Goal: Communication & Community: Answer question/provide support

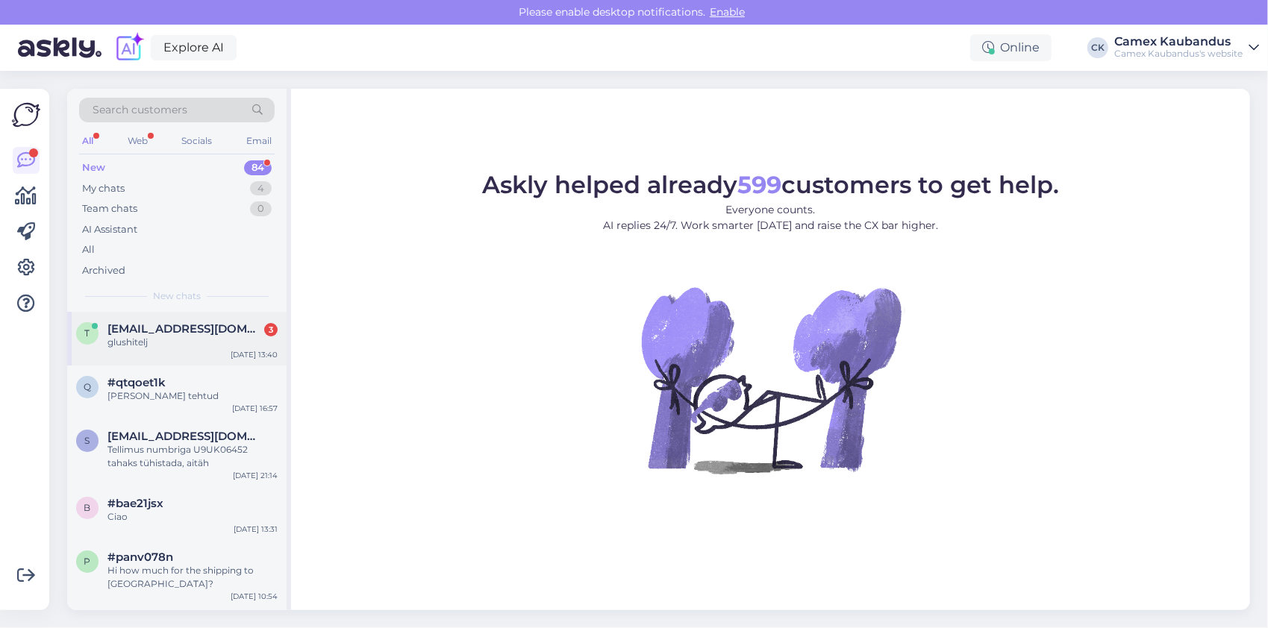
click at [166, 346] on div "glushitelj" at bounding box center [192, 342] width 170 height 13
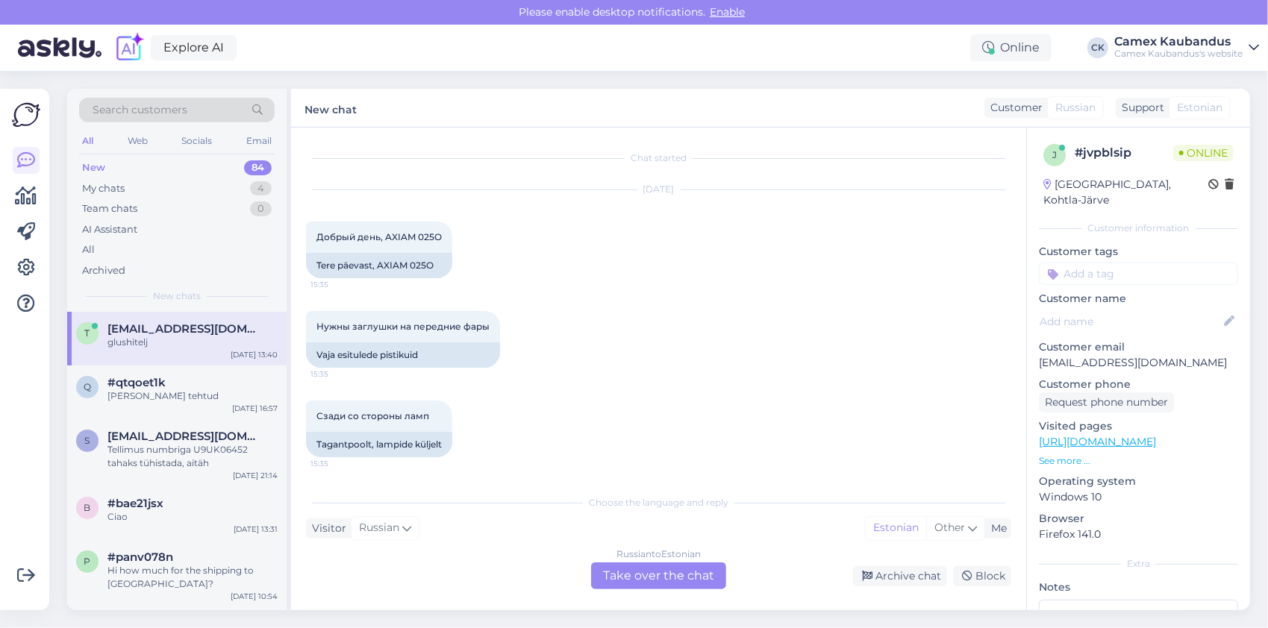
scroll to position [864, 0]
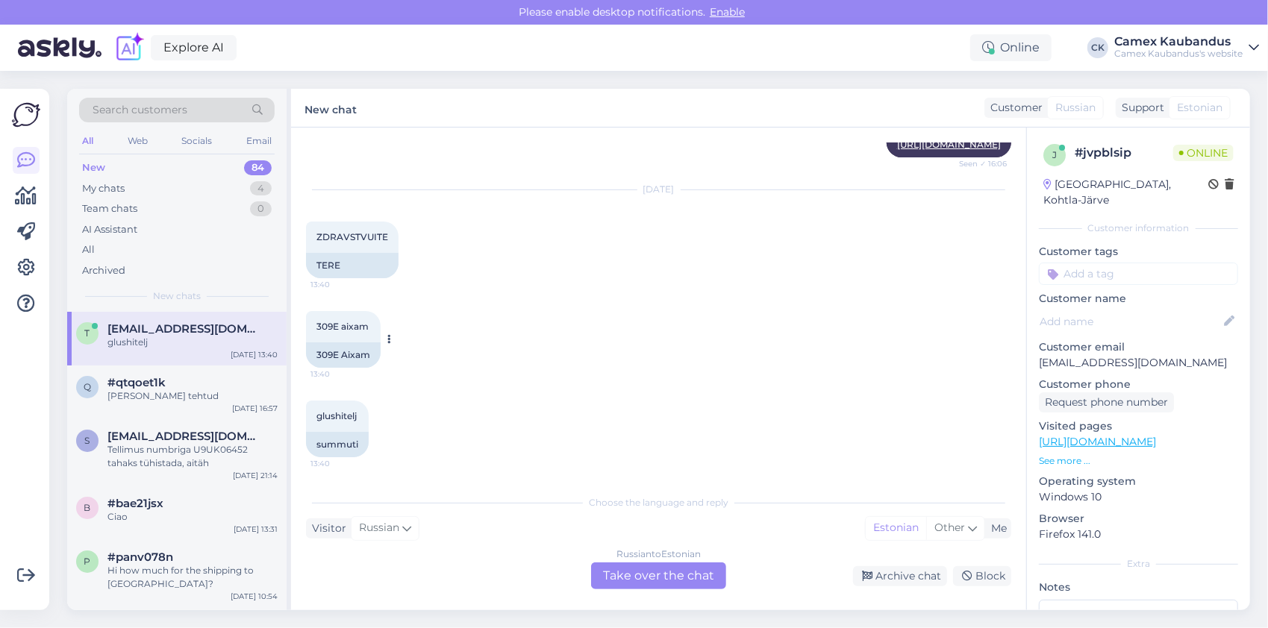
click at [324, 322] on span "309E aixam" at bounding box center [342, 326] width 52 height 11
copy span "309E"
click at [675, 512] on div "Choose the language and reply Visitor Russian Me Estonian Other Russian to Esto…" at bounding box center [658, 538] width 705 height 102
drag, startPoint x: 631, startPoint y: 507, endPoint x: 609, endPoint y: 518, distance: 24.7
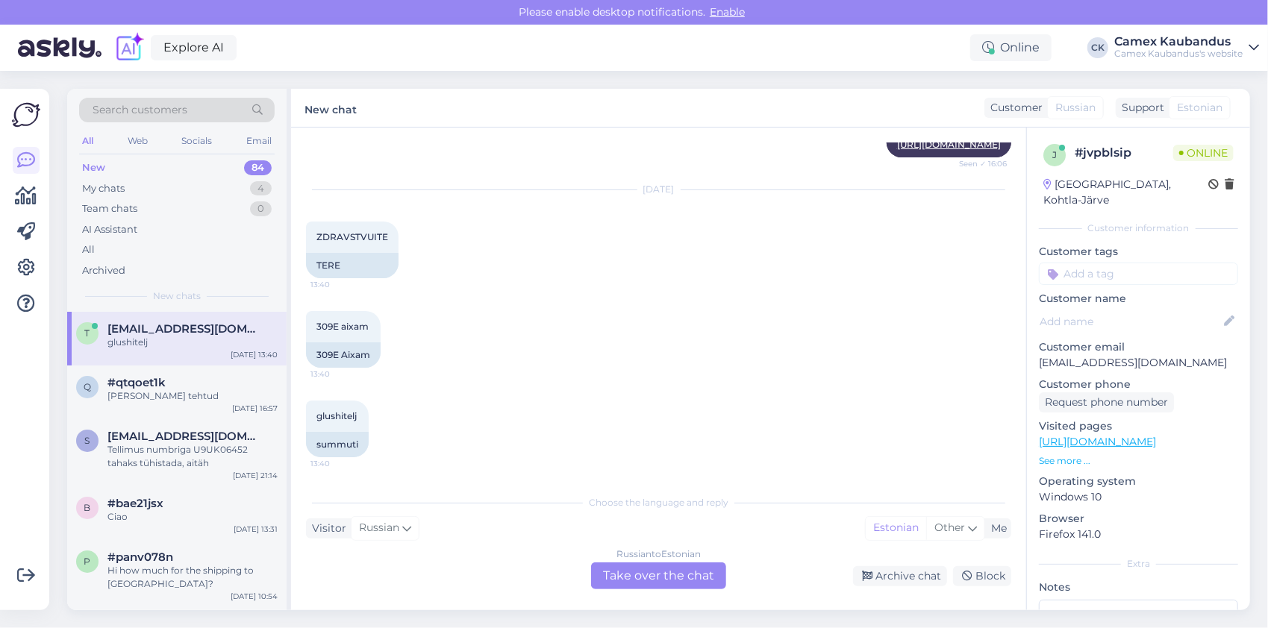
click at [616, 516] on div "Choose the language and reply Visitor Russian Me Estonian Other Russian to Esto…" at bounding box center [658, 538] width 705 height 102
click at [609, 519] on div "Visitor Russian Me Estonian Other" at bounding box center [658, 529] width 705 height 20
click at [674, 586] on div "Russian to Estonian Take over the chat" at bounding box center [658, 576] width 135 height 27
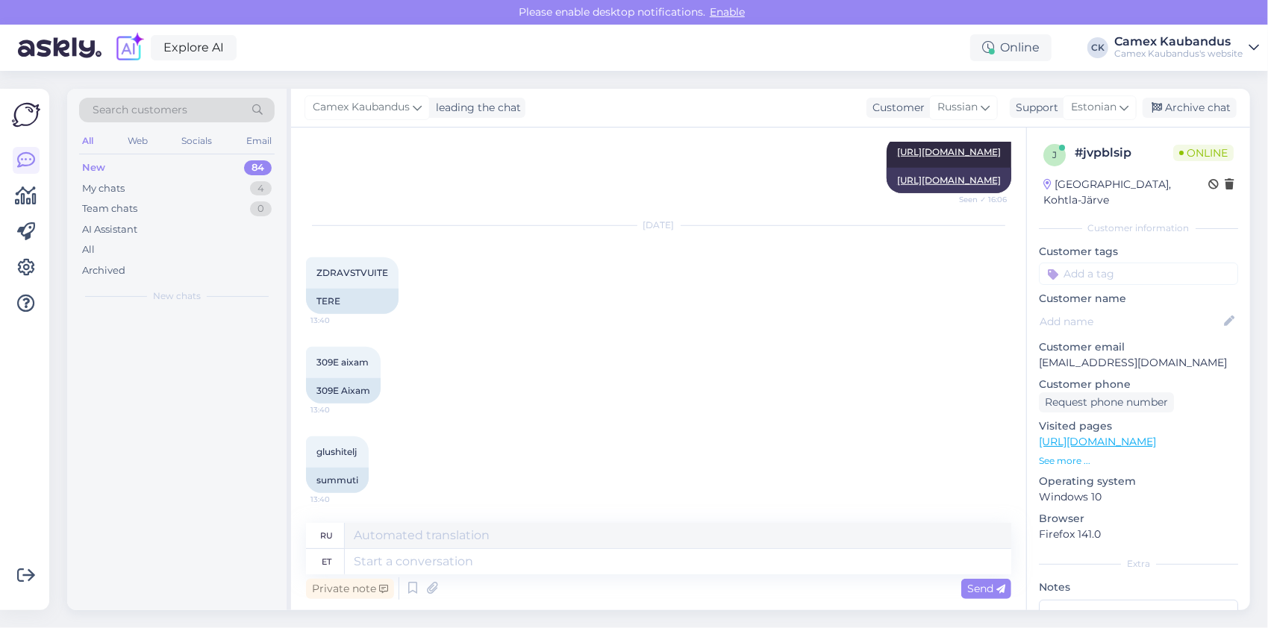
scroll to position [828, 0]
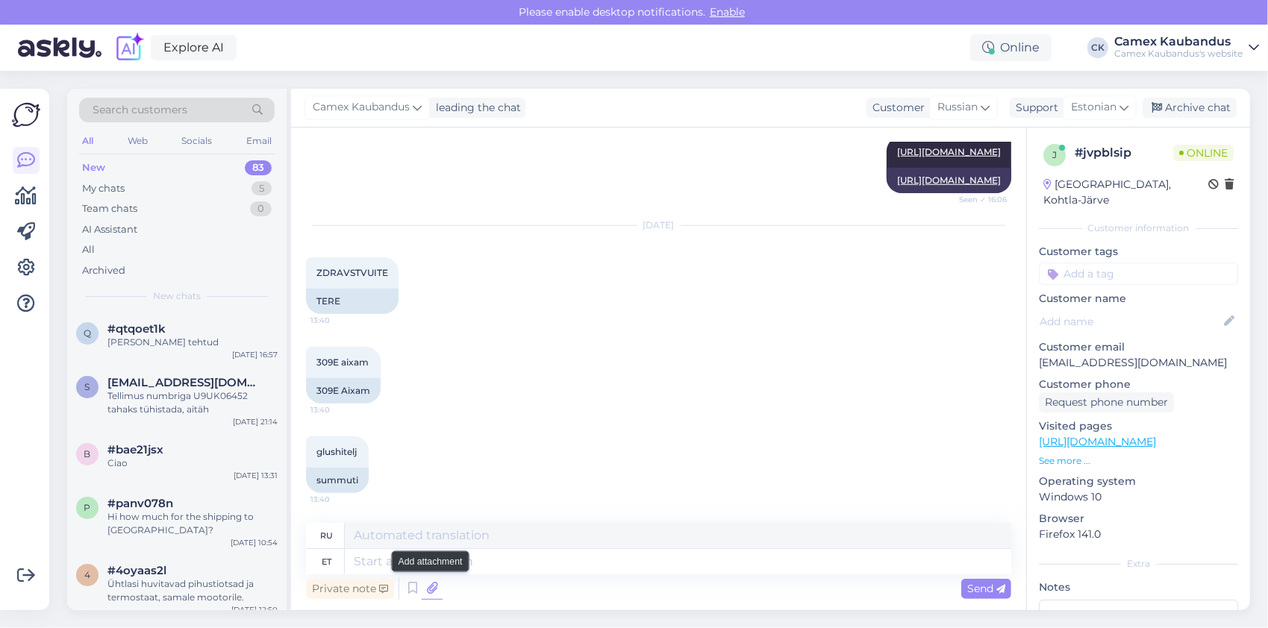
click at [434, 587] on icon at bounding box center [432, 589] width 21 height 22
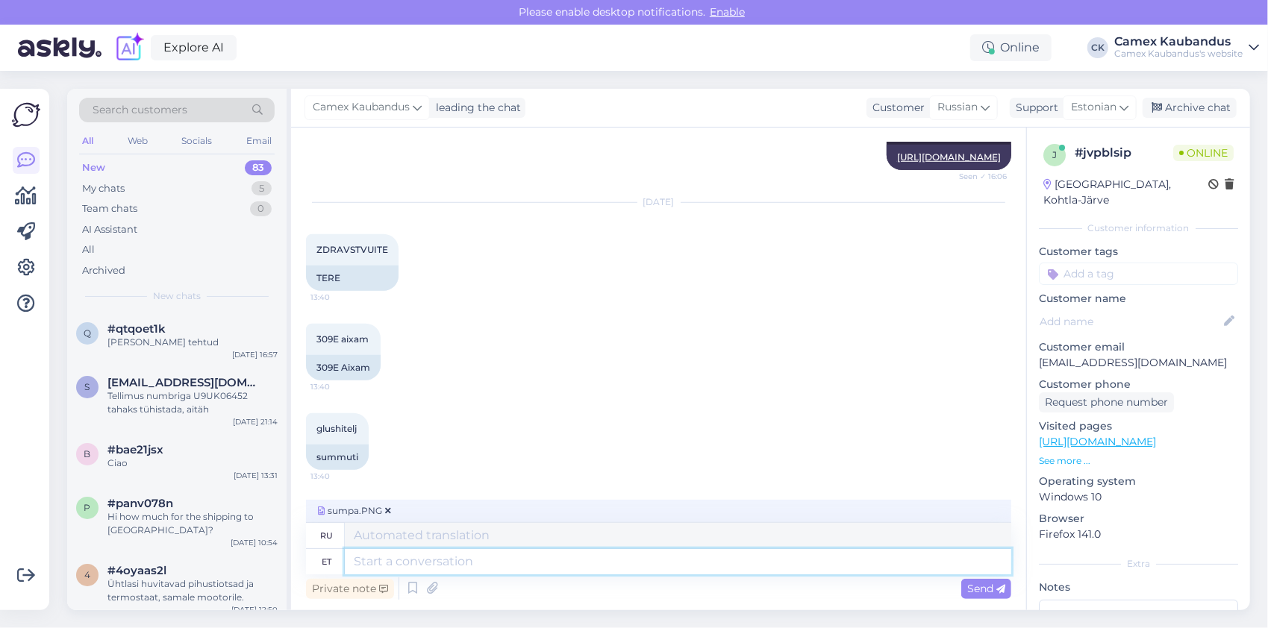
click at [507, 562] on textarea at bounding box center [678, 561] width 666 height 25
type textarea "Mis"
type textarea "Что"
type textarea "Mis numbrid j"
type textarea "Какие цифры?"
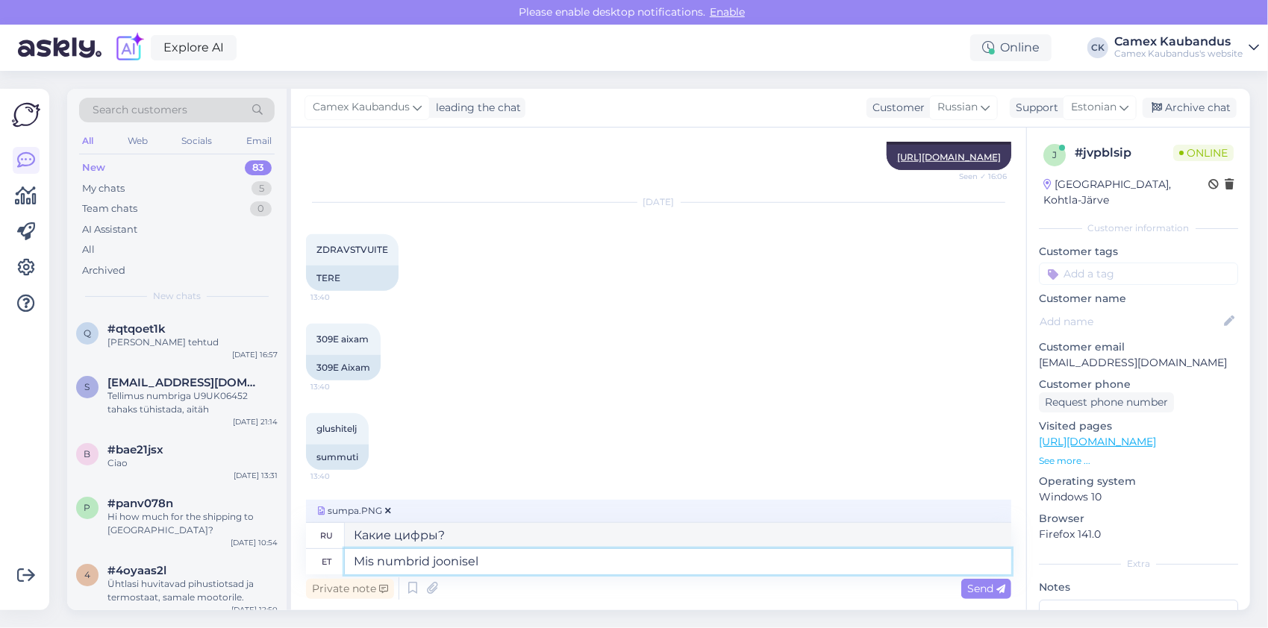
type textarea "Mis numbrid jooniselt"
type textarea "Какие числа на картинке?"
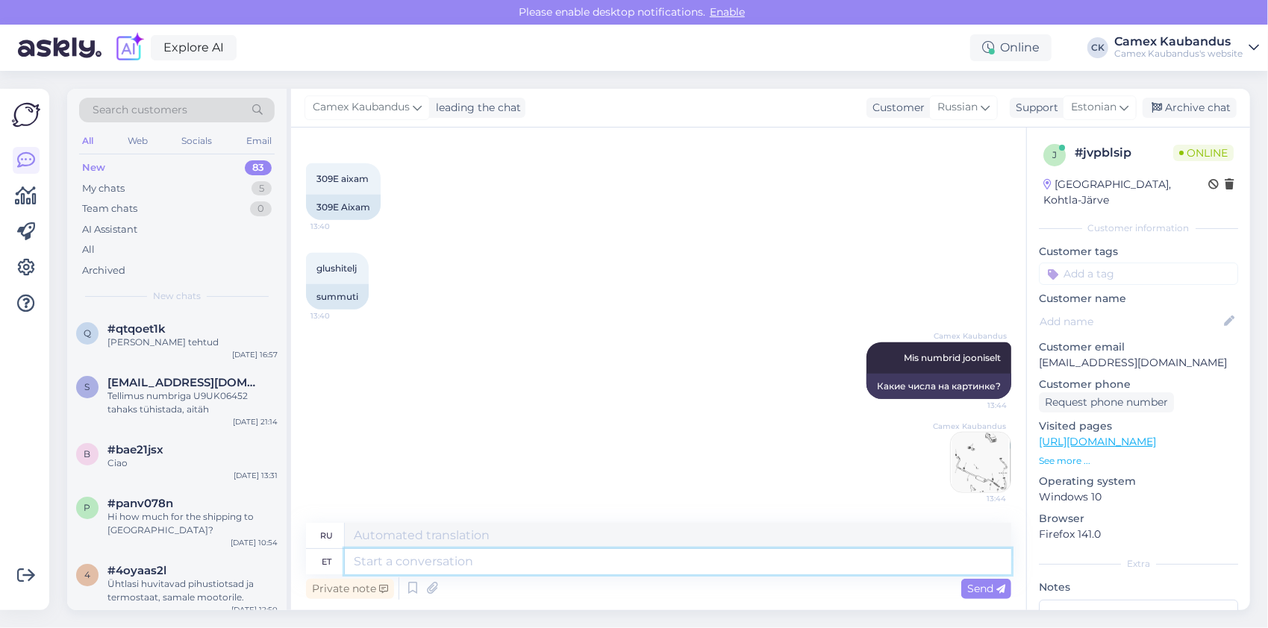
scroll to position [1010, 0]
click at [951, 466] on img at bounding box center [981, 463] width 60 height 60
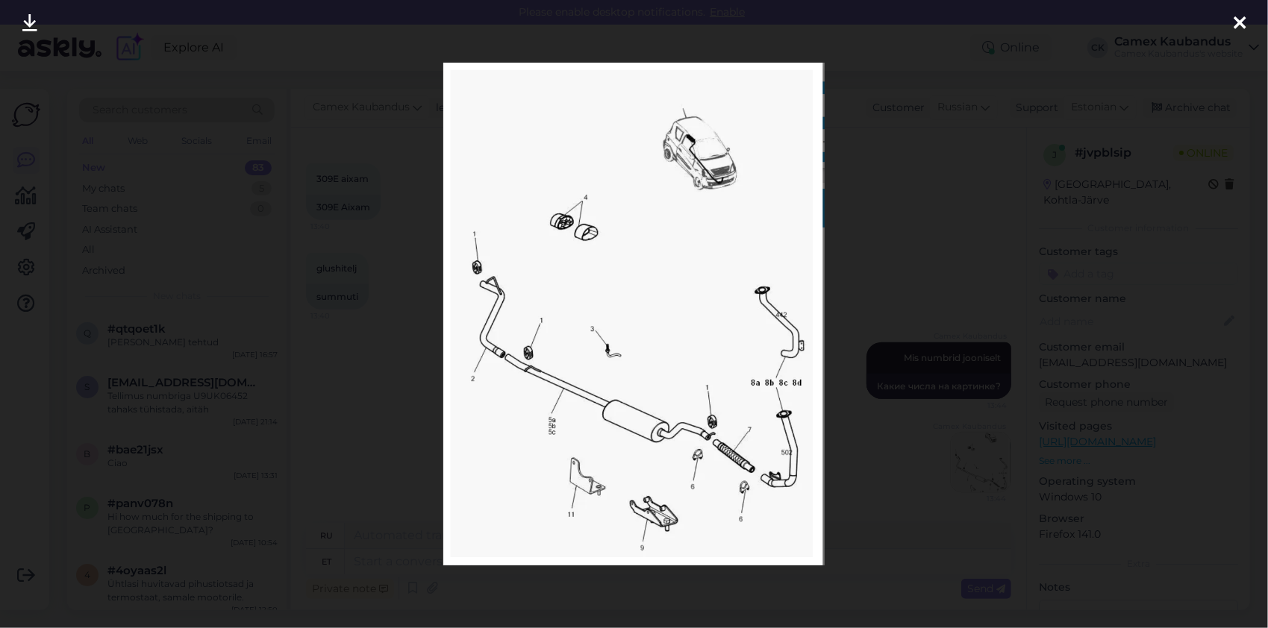
click at [1245, 20] on icon at bounding box center [1240, 23] width 12 height 19
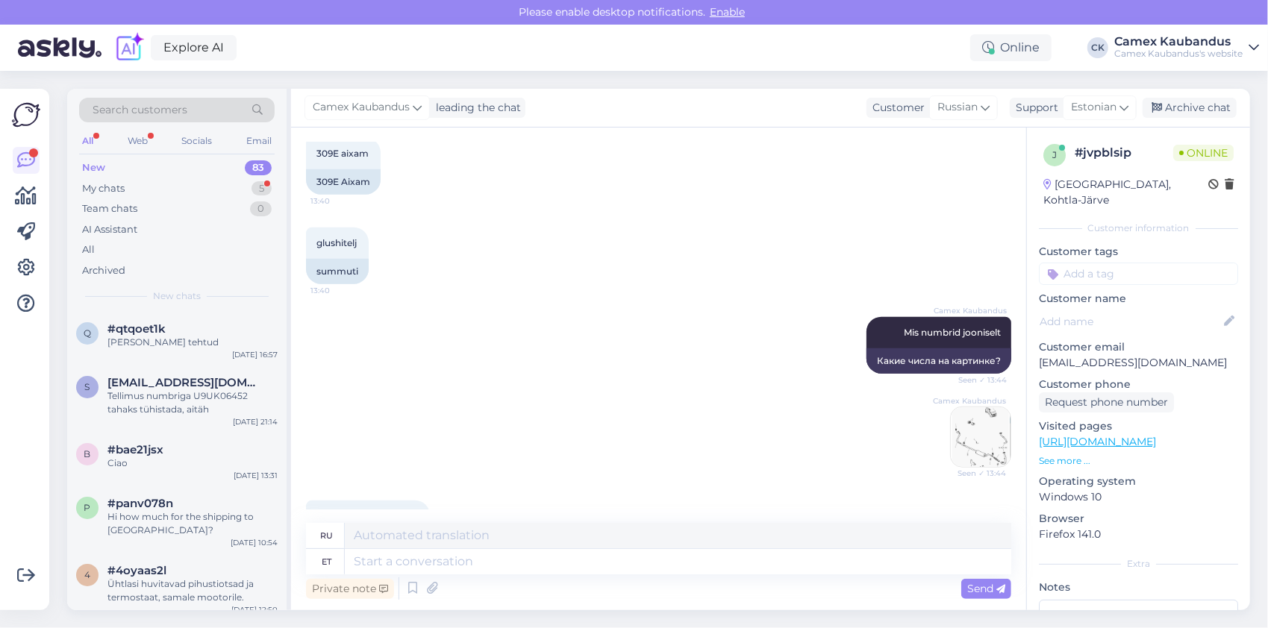
scroll to position [1100, 0]
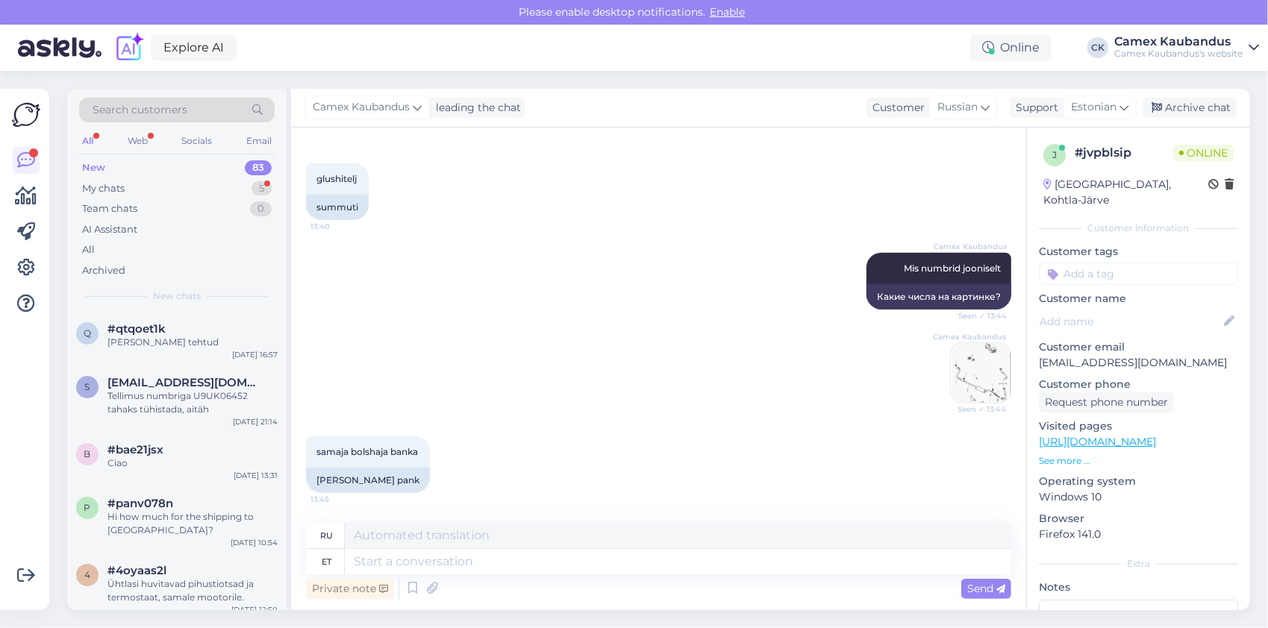
click at [960, 379] on img at bounding box center [981, 373] width 60 height 60
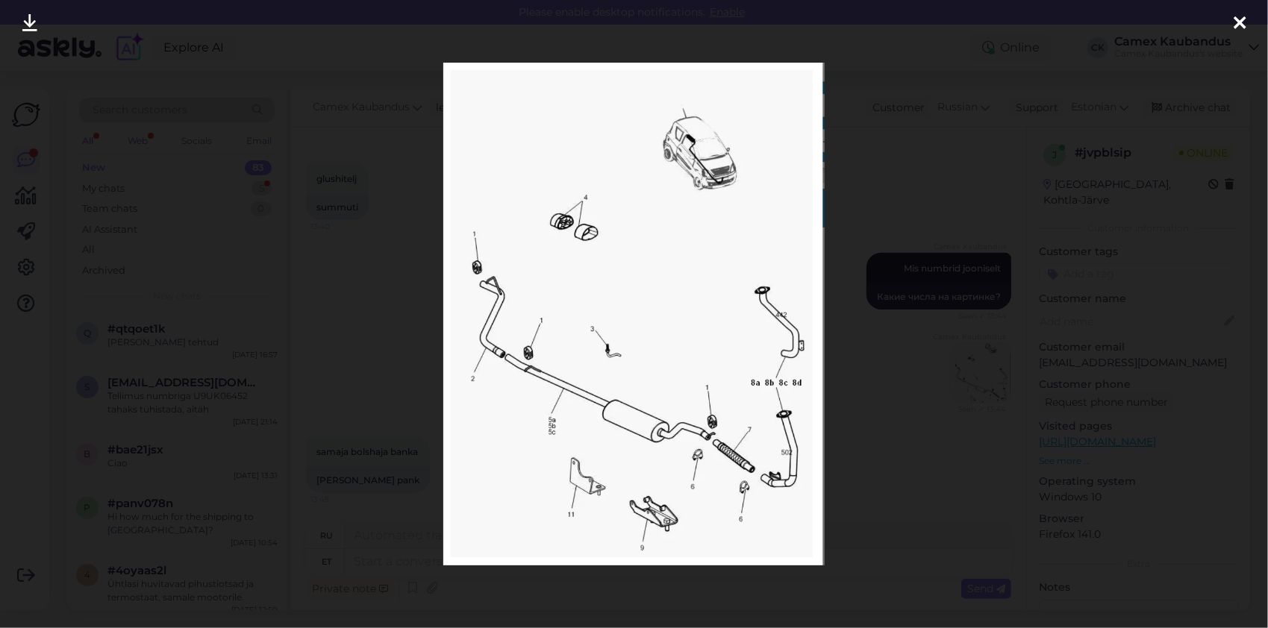
click at [1231, 30] on div at bounding box center [1240, 23] width 30 height 47
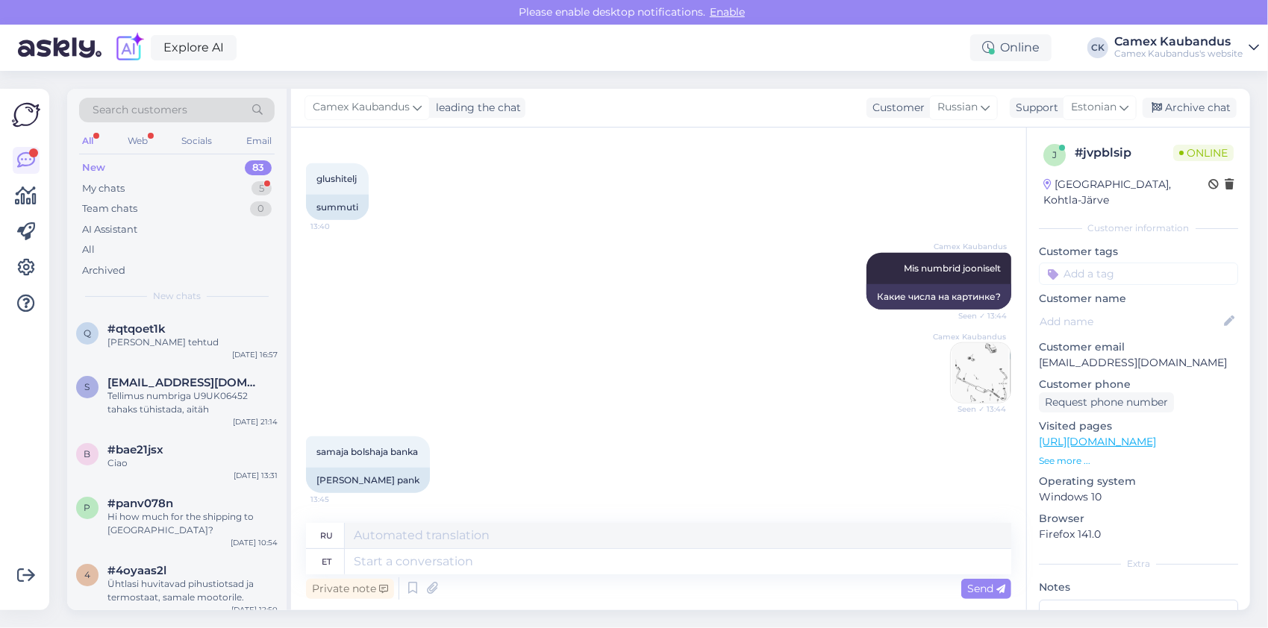
click at [964, 393] on img at bounding box center [981, 373] width 60 height 60
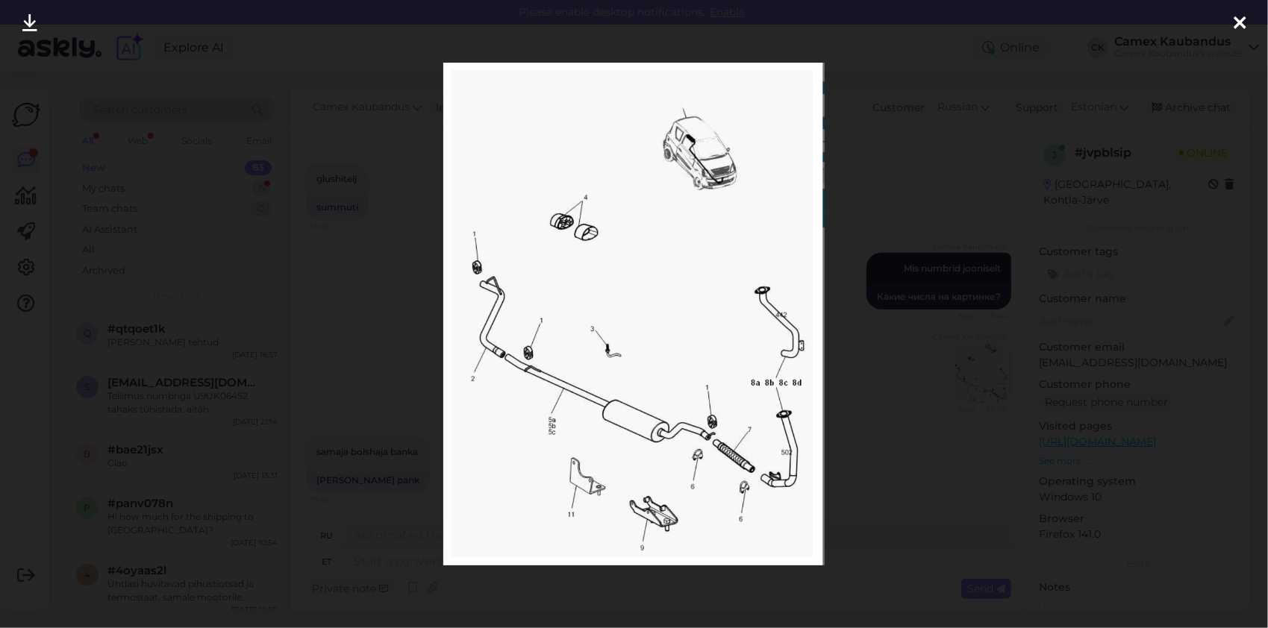
click at [1237, 16] on icon at bounding box center [1240, 23] width 12 height 19
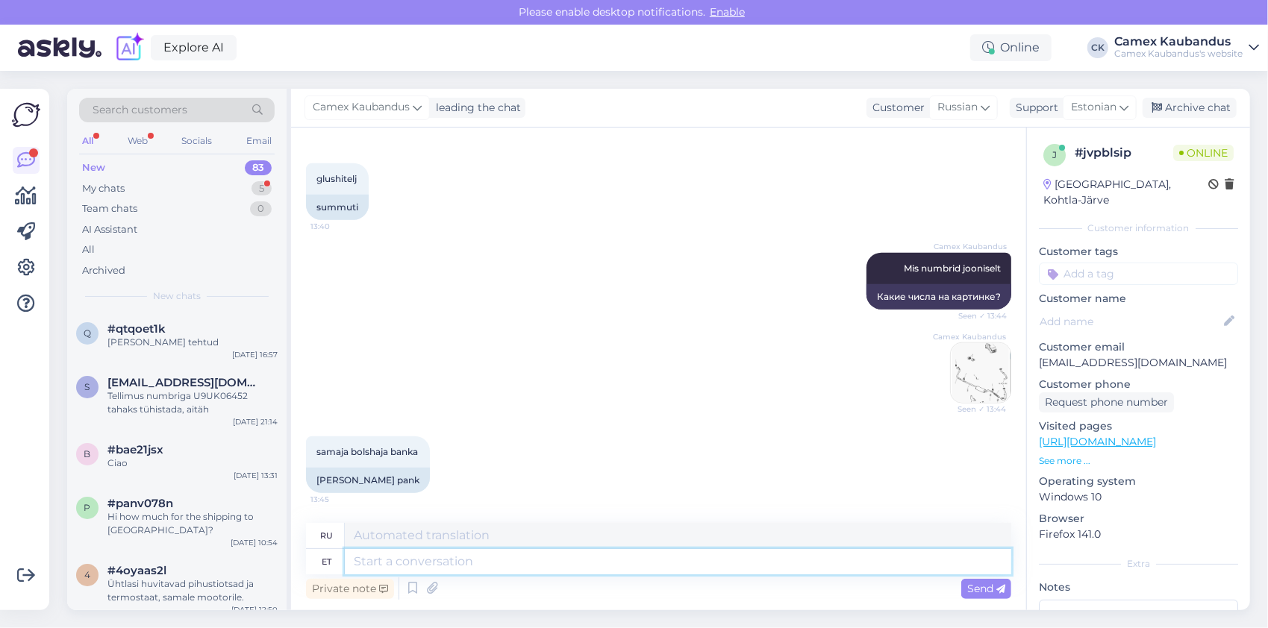
click at [652, 558] on textarea at bounding box center [678, 561] width 666 height 25
type textarea "küsin"
type textarea "Я спрашиваю"
type textarea "küsin tehasest j"
type textarea "Я спрошу на заводе."
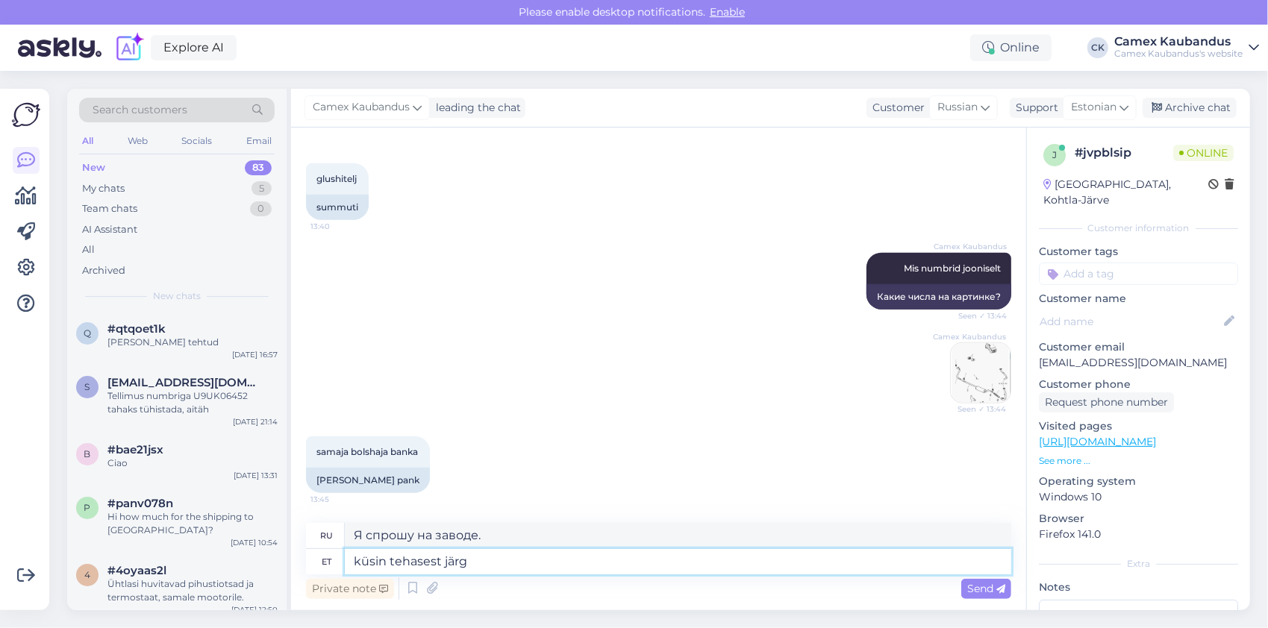
type textarea "küsin tehasest järgi"
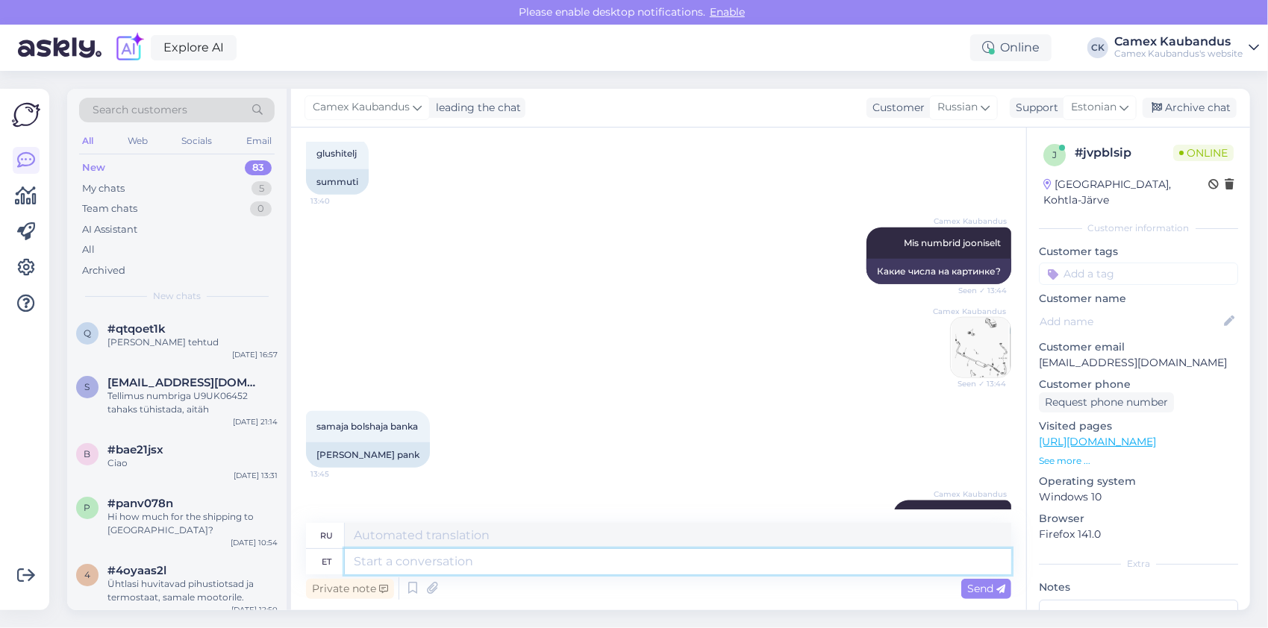
scroll to position [1190, 0]
